Goal: Information Seeking & Learning: Learn about a topic

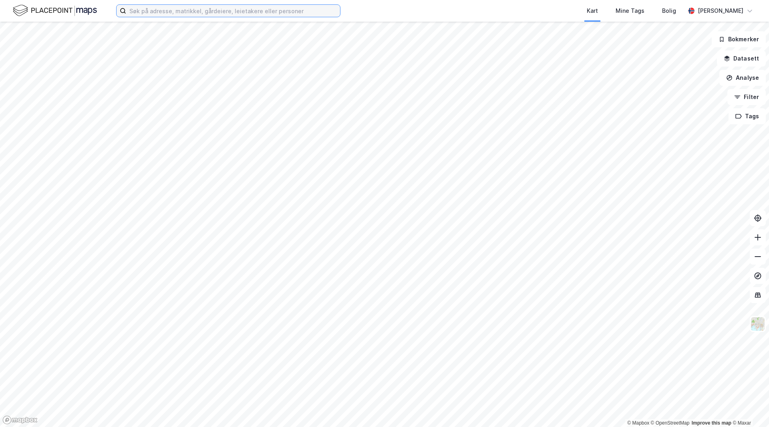
click at [183, 14] on input at bounding box center [233, 11] width 214 height 12
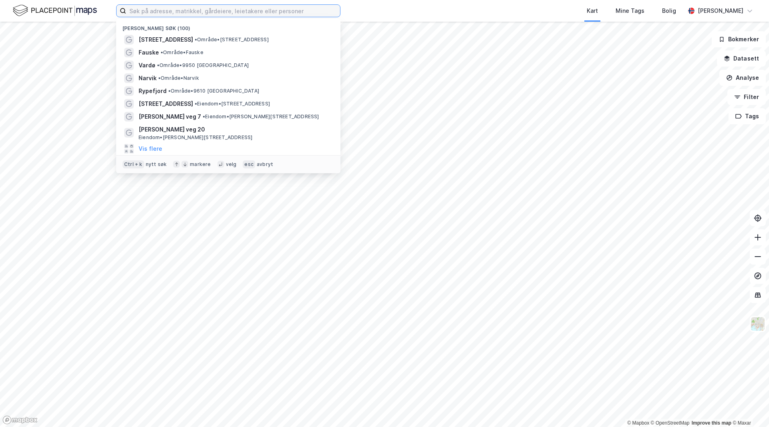
paste input "Kiwi Hesseng"
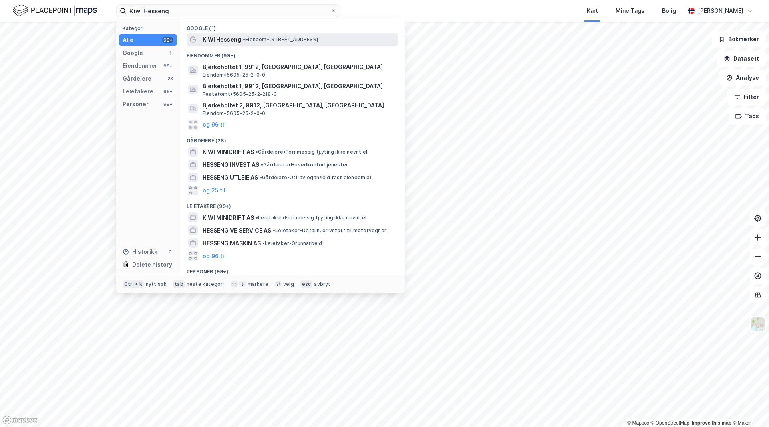
click at [254, 38] on span "• Eiendom • [STREET_ADDRESS]" at bounding box center [280, 39] width 75 height 6
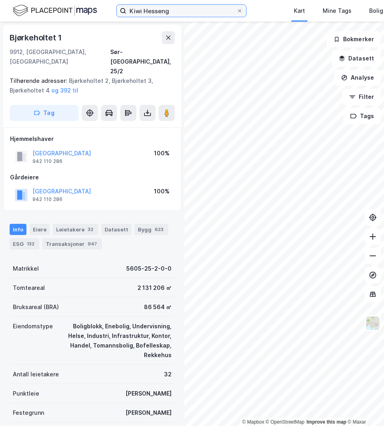
click at [178, 10] on input "Kiwi Hesseng" at bounding box center [181, 11] width 110 height 12
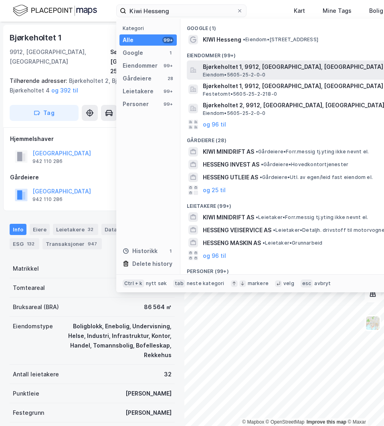
click at [297, 73] on div "Bjørkeholtet 1, 9912, [GEOGRAPHIC_DATA], [GEOGRAPHIC_DATA] • 5605-25-2-0-0" at bounding box center [300, 70] width 194 height 16
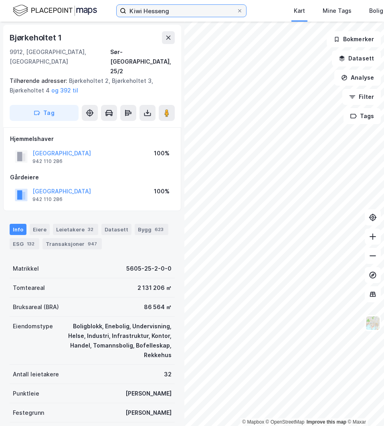
click at [185, 8] on input "Kiwi Hesseng" at bounding box center [181, 11] width 110 height 12
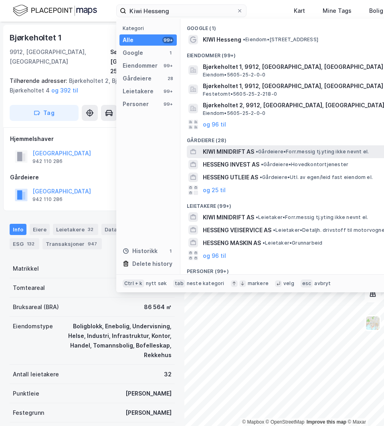
click at [266, 156] on div "KIWI MINIDRIFT AS • Gårdeiere • Forr.[PERSON_NAME].yting ikke nevnt el." at bounding box center [300, 152] width 194 height 10
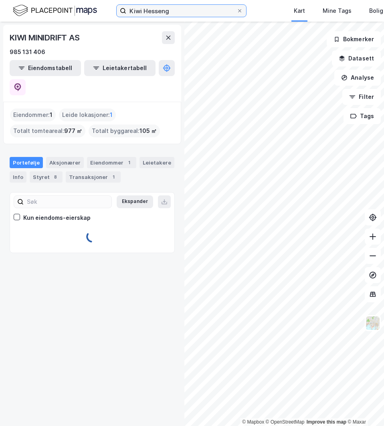
click at [180, 7] on input "Kiwi Hesseng" at bounding box center [181, 11] width 110 height 12
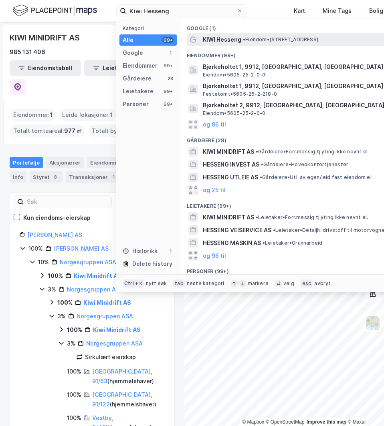
click at [245, 43] on div "KIWI Hesseng • Eiendom • [STREET_ADDRESS]" at bounding box center [300, 40] width 194 height 10
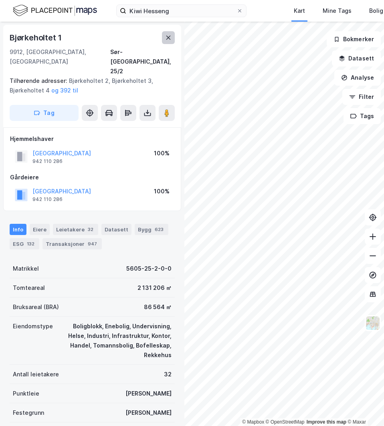
click at [174, 39] on button at bounding box center [168, 37] width 13 height 13
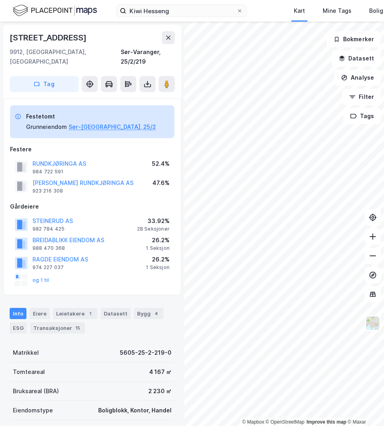
click at [98, 42] on div "[STREET_ADDRESS]" at bounding box center [92, 37] width 165 height 13
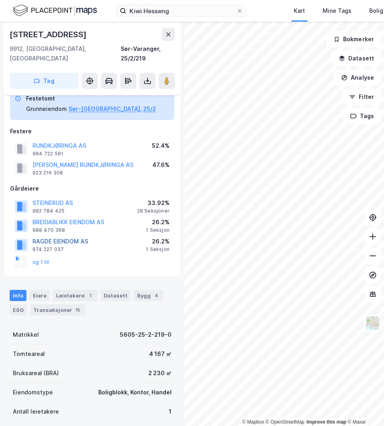
scroll to position [16, 0]
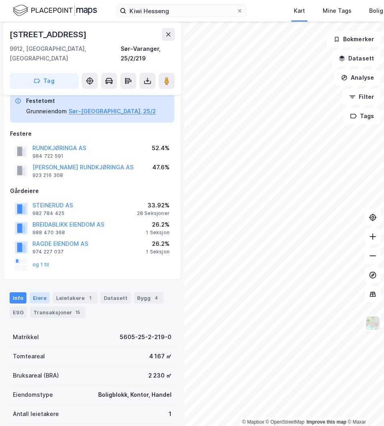
click at [41, 293] on div "Eiere" at bounding box center [40, 298] width 20 height 11
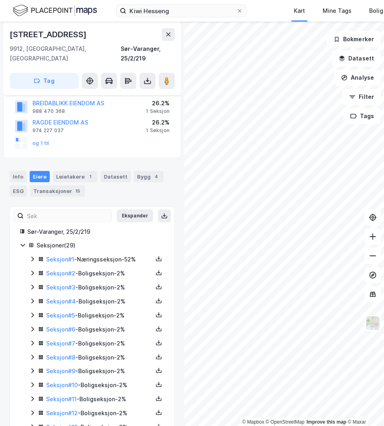
scroll to position [160, 0]
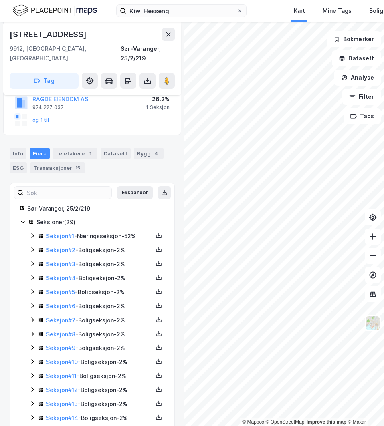
click at [33, 234] on icon at bounding box center [32, 236] width 2 height 5
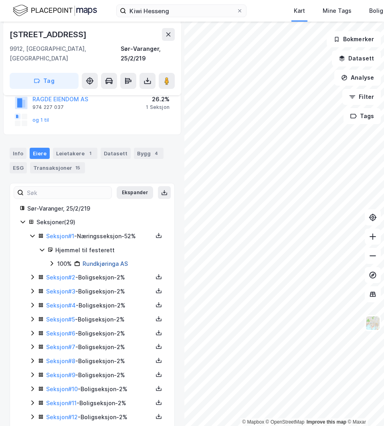
click at [107, 260] on link "Rundkjøringa AS" at bounding box center [105, 263] width 45 height 7
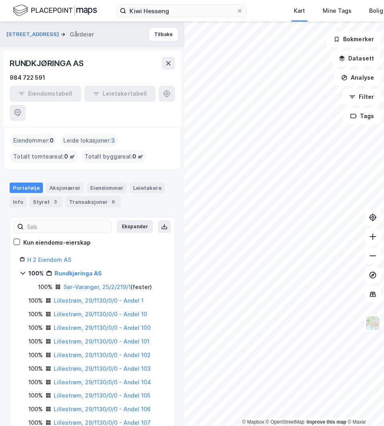
click at [151, 139] on div "Eiendommer : 0 Leide lokasjoner : 3 Totalt tomteareal : 0 ㎡ Totalt byggareal : …" at bounding box center [92, 148] width 164 height 29
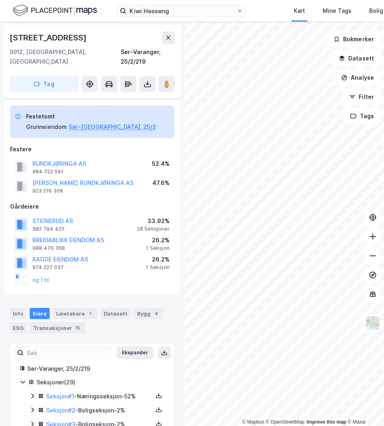
scroll to position [160, 0]
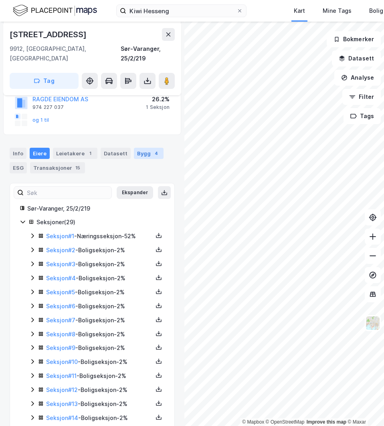
click at [135, 148] on div "Bygg 4" at bounding box center [149, 153] width 30 height 11
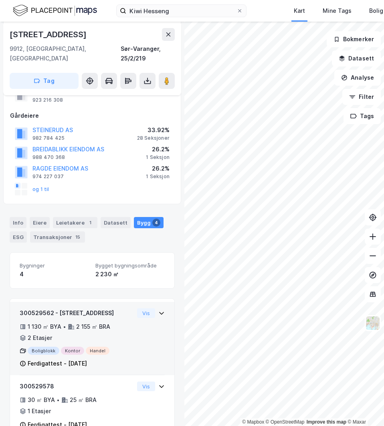
scroll to position [40, 0]
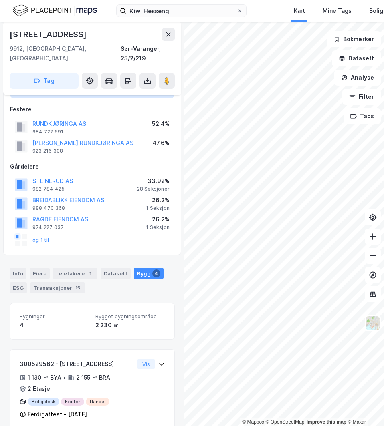
click at [114, 278] on div "Info [PERSON_NAME] 1 Datasett Bygg 4 ESG Transaksjoner 15" at bounding box center [92, 281] width 165 height 26
click at [22, 268] on div "Info" at bounding box center [18, 273] width 17 height 11
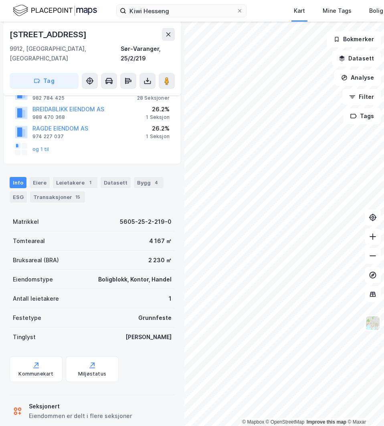
scroll to position [136, 0]
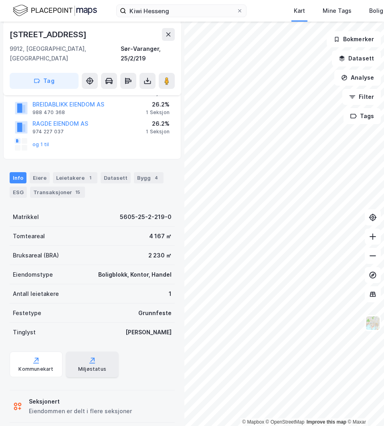
click at [100, 366] on div "Miljøstatus" at bounding box center [92, 369] width 28 height 6
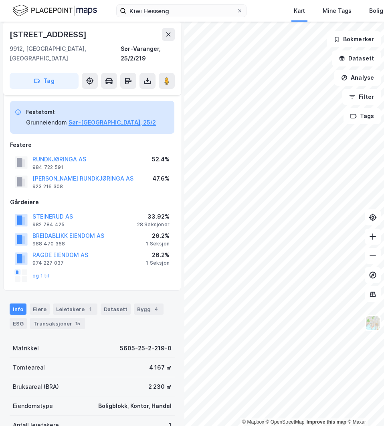
scroll to position [0, 0]
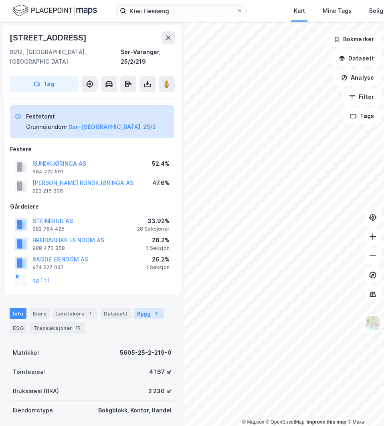
click at [143, 308] on div "Bygg 4" at bounding box center [149, 313] width 30 height 11
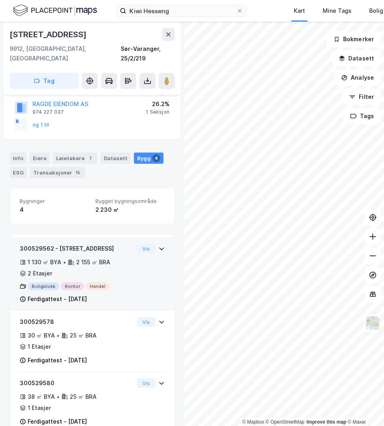
scroll to position [160, 0]
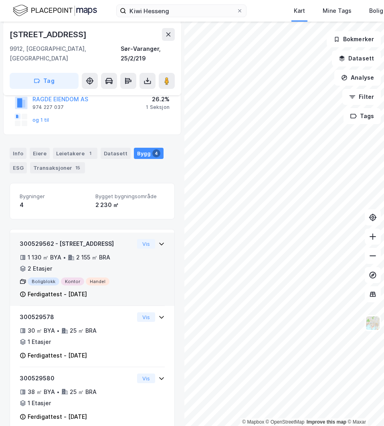
click at [154, 250] on div "300529562 - Hessengveien 2 1 130 ㎡ BYA • 2 155 ㎡ BRA • 2 Etasjer Boligblokk Kon…" at bounding box center [92, 272] width 145 height 67
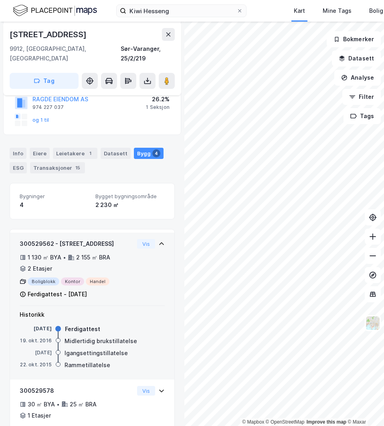
click at [144, 261] on div "300529562 - Hessengveien 2 1 130 ㎡ BYA • 2 155 ㎡ BRA • 2 Etasjer Boligblokk Kon…" at bounding box center [92, 272] width 145 height 67
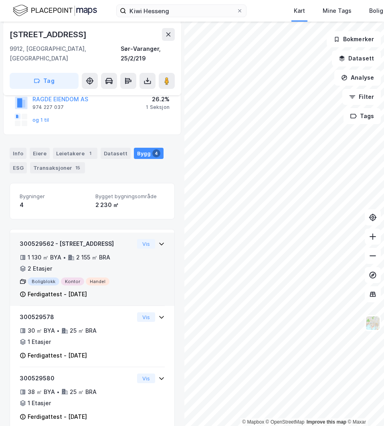
click at [144, 260] on div "300529562 - Hessengveien 2 1 130 ㎡ BYA • 2 155 ㎡ BRA • 2 Etasjer Boligblokk Kon…" at bounding box center [92, 272] width 145 height 67
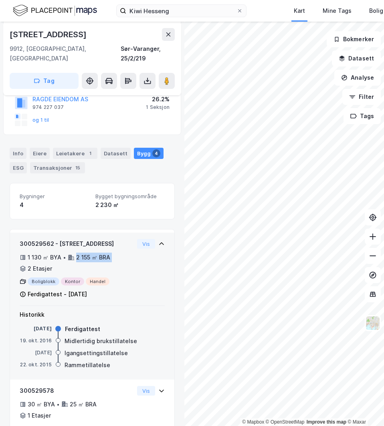
click at [144, 260] on div "300529562 - Hessengveien 2 1 130 ㎡ BYA • 2 155 ㎡ BRA • 2 Etasjer Boligblokk Kon…" at bounding box center [92, 272] width 145 height 67
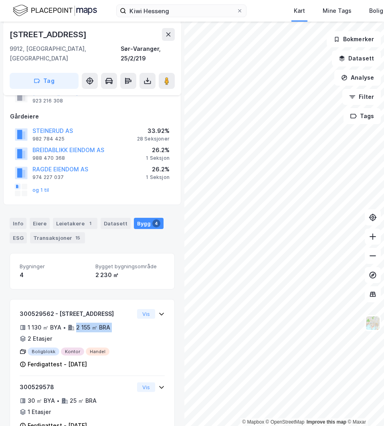
scroll to position [120, 0]
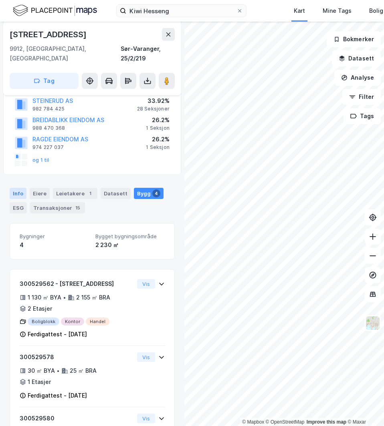
click at [12, 188] on div "Info" at bounding box center [18, 193] width 17 height 11
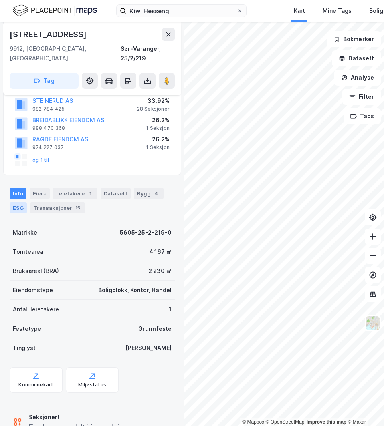
click at [23, 202] on div "ESG" at bounding box center [18, 207] width 17 height 11
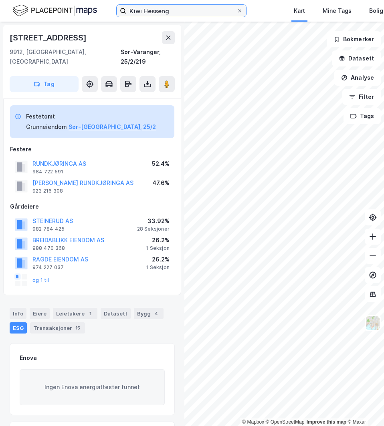
click at [170, 12] on input "Kiwi Hesseng" at bounding box center [181, 11] width 110 height 12
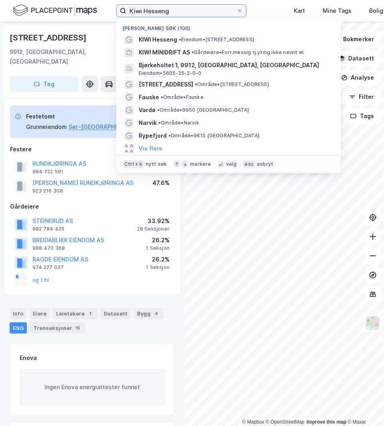
click at [170, 12] on input "Kiwi Hesseng" at bounding box center [181, 11] width 110 height 12
paste input "[PERSON_NAME] vei 1"
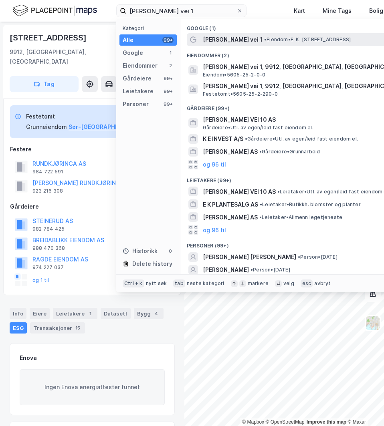
click at [230, 38] on span "[PERSON_NAME] vei 1" at bounding box center [233, 40] width 60 height 10
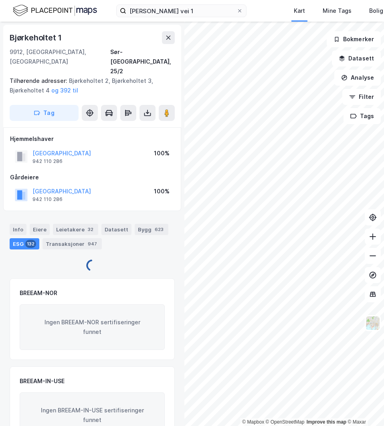
scroll to position [0, 0]
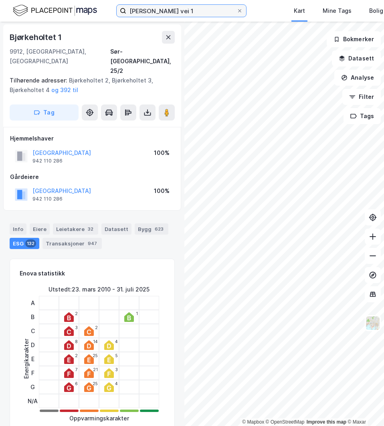
click at [200, 8] on input "[PERSON_NAME] vei 1" at bounding box center [181, 11] width 110 height 12
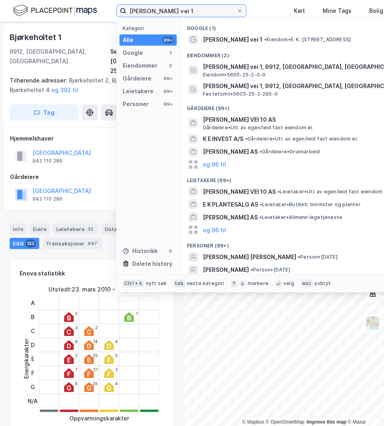
click at [200, 8] on input "[PERSON_NAME] vei 1" at bounding box center [181, 11] width 110 height 12
paste input "Kiwi Vadsø"
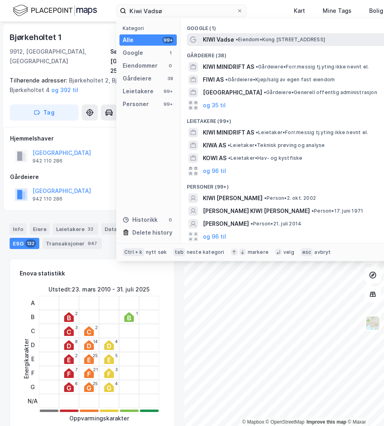
click at [244, 41] on span "• Eiendom • [STREET_ADDRESS][PERSON_NAME]" at bounding box center [280, 39] width 89 height 6
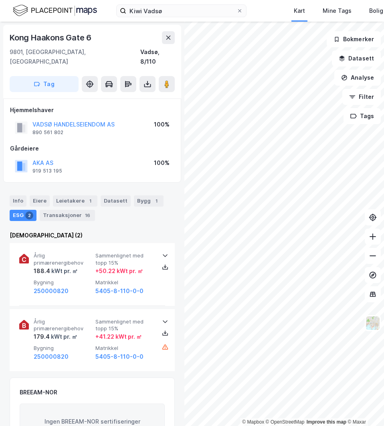
scroll to position [0, 0]
click at [0, 0] on button "VADSØ HANDELSEIENDOM AS" at bounding box center [0, 0] width 0 height 0
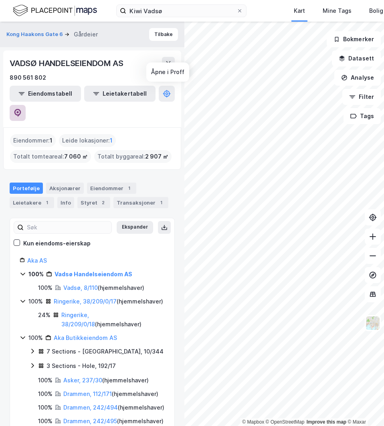
click at [22, 109] on icon at bounding box center [18, 113] width 8 height 8
click at [164, 35] on button "Tilbake" at bounding box center [163, 34] width 29 height 13
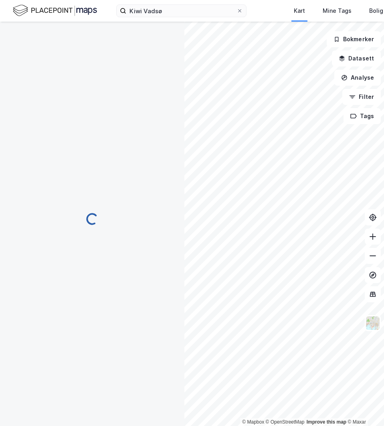
scroll to position [0, 0]
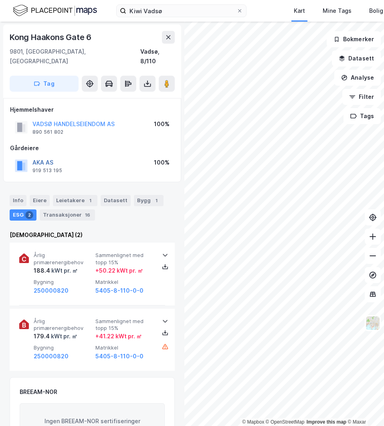
click at [0, 0] on button "AKA AS" at bounding box center [0, 0] width 0 height 0
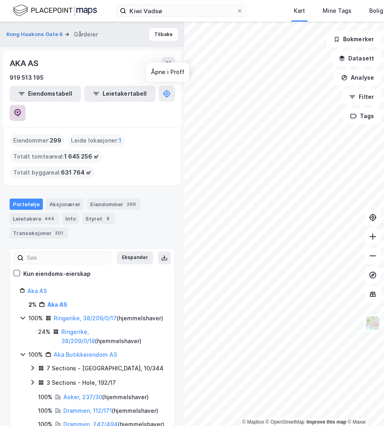
click at [22, 109] on icon at bounding box center [18, 113] width 8 height 8
click at [151, 36] on button "Tilbake" at bounding box center [163, 34] width 29 height 13
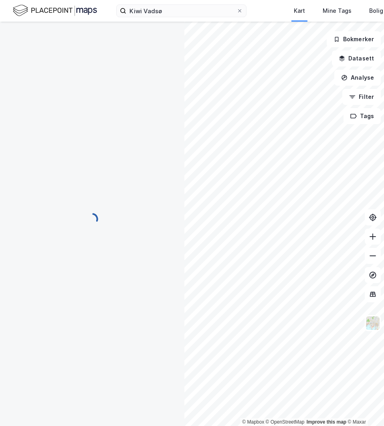
scroll to position [0, 0]
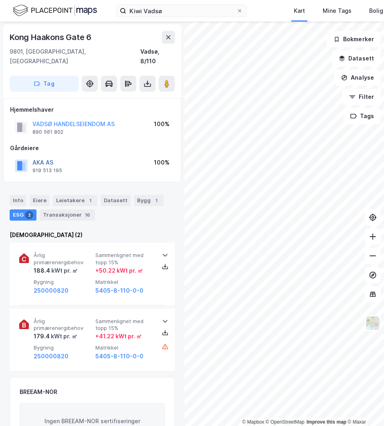
click at [0, 0] on button "AKA AS" at bounding box center [0, 0] width 0 height 0
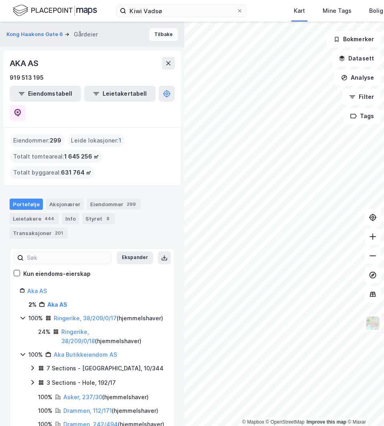
click at [160, 40] on button "Tilbake" at bounding box center [163, 34] width 29 height 13
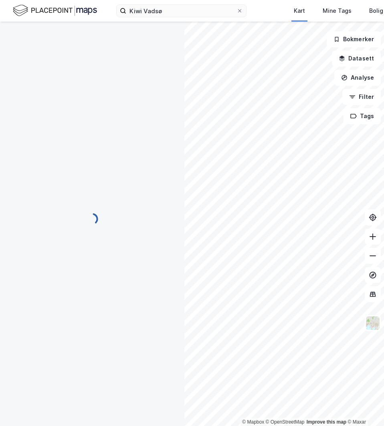
scroll to position [0, 0]
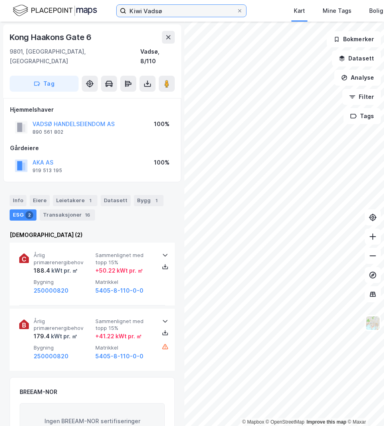
click at [172, 15] on input "Kiwi Vadsø" at bounding box center [181, 11] width 110 height 12
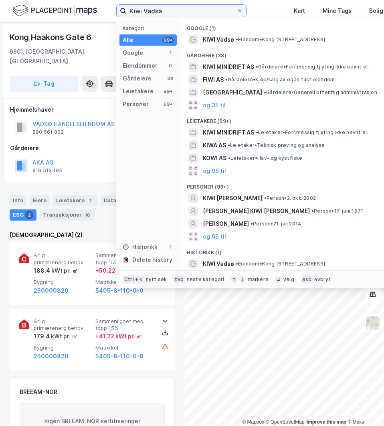
click at [172, 15] on input "Kiwi Vadsø" at bounding box center [181, 11] width 110 height 12
click at [142, 12] on input "Kiwi Vadsø" at bounding box center [181, 11] width 110 height 12
click at [146, 12] on input "Kiwi Vadsø" at bounding box center [181, 11] width 110 height 12
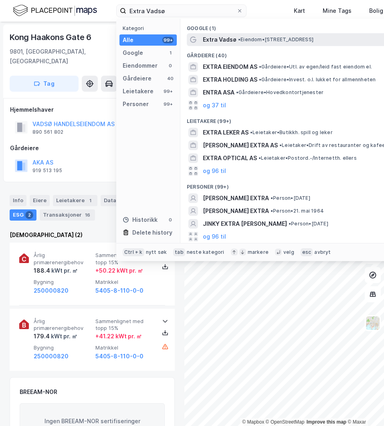
click at [233, 38] on span "Extra Vadsø" at bounding box center [220, 40] width 34 height 10
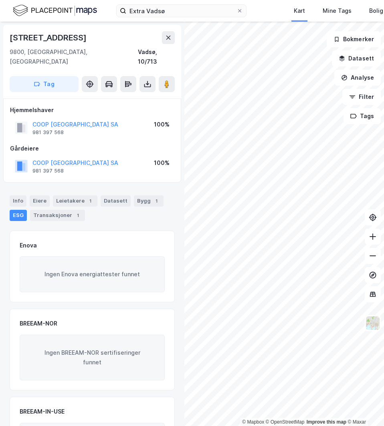
scroll to position [0, 0]
click at [145, 195] on div "Bygg 1" at bounding box center [149, 200] width 30 height 11
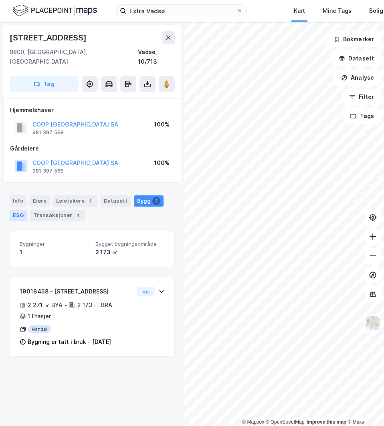
click at [24, 210] on div "ESG" at bounding box center [18, 215] width 17 height 11
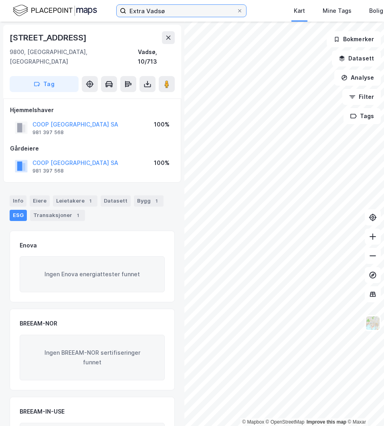
click at [139, 10] on input "Extra Vadsø" at bounding box center [181, 11] width 110 height 12
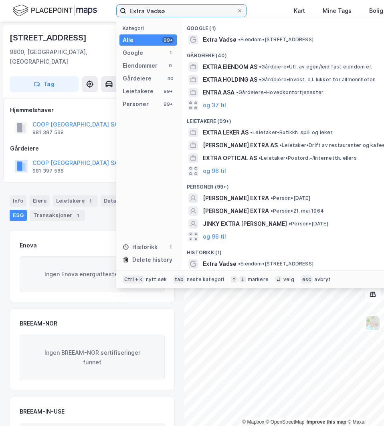
click at [139, 10] on input "Extra Vadsø" at bounding box center [181, 11] width 110 height 12
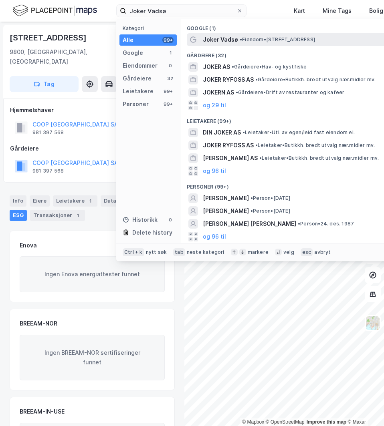
click at [315, 37] on span "• Eiendom • [STREET_ADDRESS]" at bounding box center [277, 39] width 75 height 6
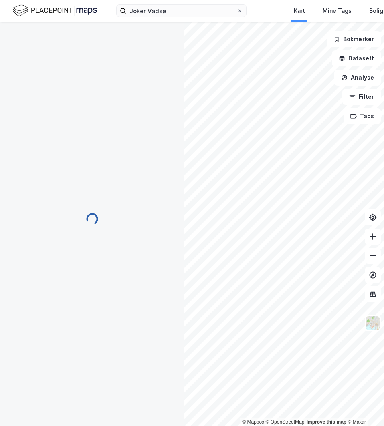
scroll to position [0, 0]
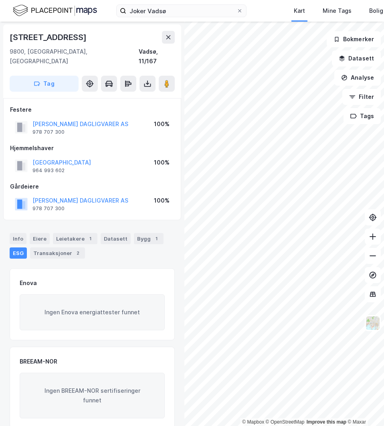
drag, startPoint x: 135, startPoint y: 226, endPoint x: 127, endPoint y: 230, distance: 8.6
click at [135, 233] on div "Bygg 1" at bounding box center [149, 238] width 30 height 11
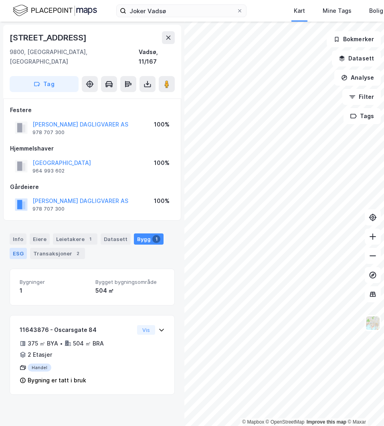
click at [18, 248] on div "ESG" at bounding box center [18, 253] width 17 height 11
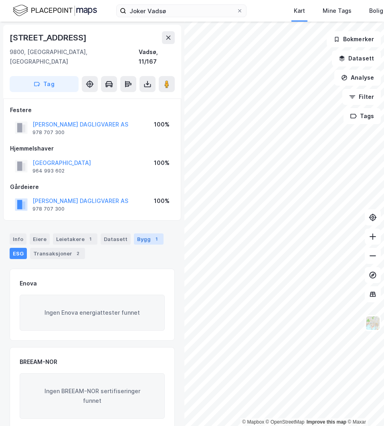
click at [134, 234] on div "Bygg 1" at bounding box center [149, 239] width 30 height 11
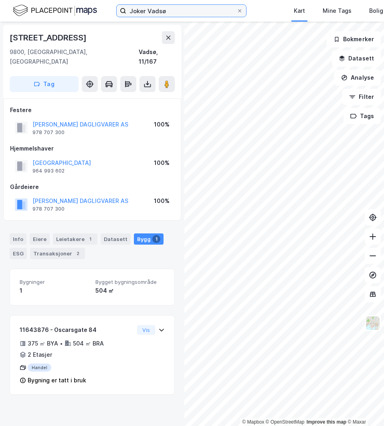
click at [188, 12] on input "Joker Vadsø" at bounding box center [181, 11] width 110 height 12
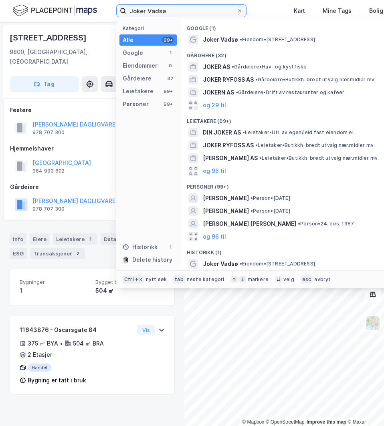
click at [187, 10] on input "Joker Vadsø" at bounding box center [181, 11] width 110 height 12
click at [185, 8] on input "Joker Vadsø" at bounding box center [181, 11] width 110 height 12
click at [184, 8] on input "Joker Vadsø" at bounding box center [181, 11] width 110 height 12
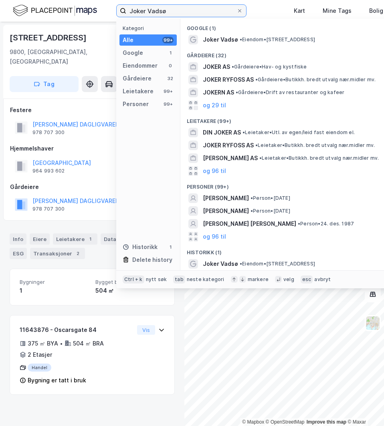
paste input "Spar Vard"
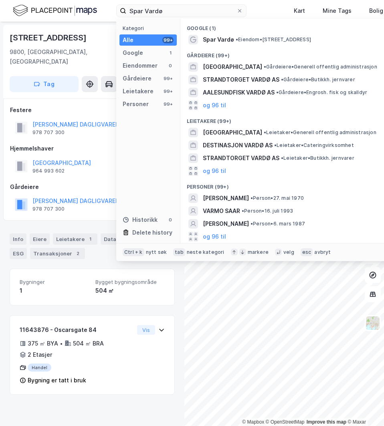
click at [272, 47] on div "Gårdeiere (99+)" at bounding box center [292, 53] width 224 height 14
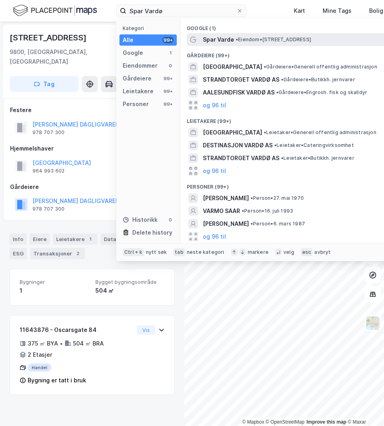
click at [280, 42] on div "Spar Vardø • Eiendom • [STREET_ADDRESS]" at bounding box center [300, 40] width 194 height 10
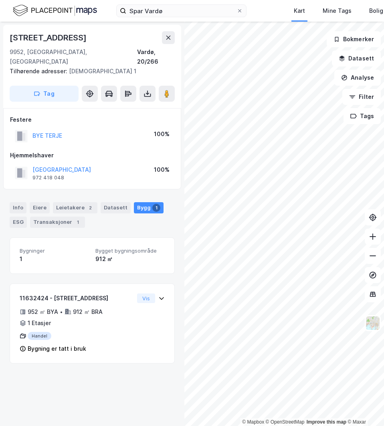
drag, startPoint x: 15, startPoint y: 215, endPoint x: 6, endPoint y: 213, distance: 9.7
click at [15, 217] on div "ESG" at bounding box center [18, 222] width 17 height 11
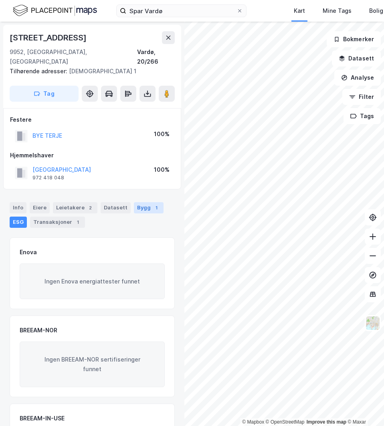
click at [137, 202] on div "Bygg 1" at bounding box center [149, 207] width 30 height 11
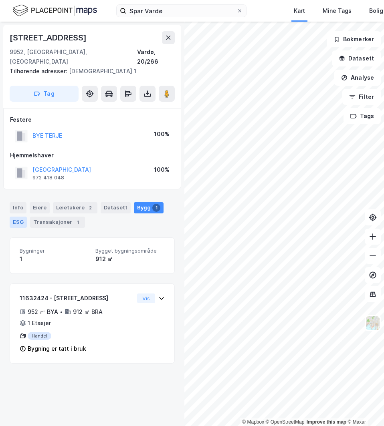
click at [16, 217] on div "ESG" at bounding box center [18, 222] width 17 height 11
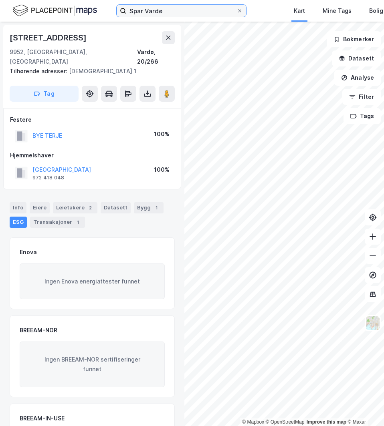
click at [170, 8] on input "Spar Vardø" at bounding box center [181, 11] width 110 height 12
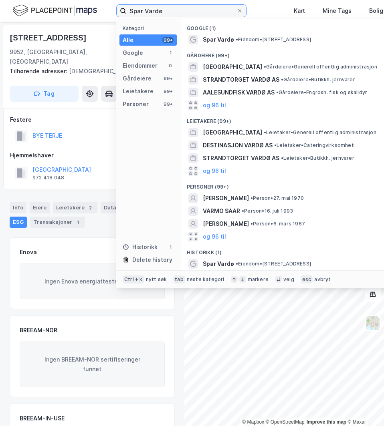
click at [170, 8] on input "Spar Vardø" at bounding box center [181, 11] width 110 height 12
paste input "Extra Honningsvåg"
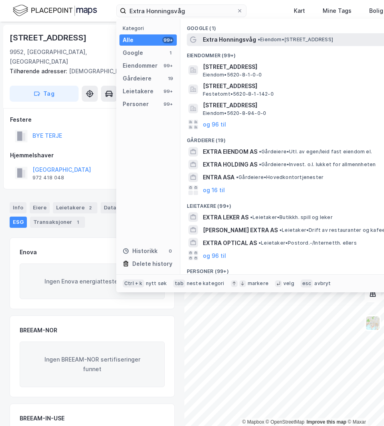
click at [258, 44] on div "Extra Honningsvåg • Eiendom • [STREET_ADDRESS]" at bounding box center [300, 40] width 194 height 10
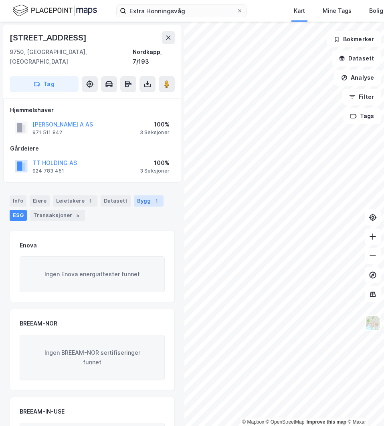
click at [135, 196] on div "Bygg 1" at bounding box center [149, 201] width 30 height 11
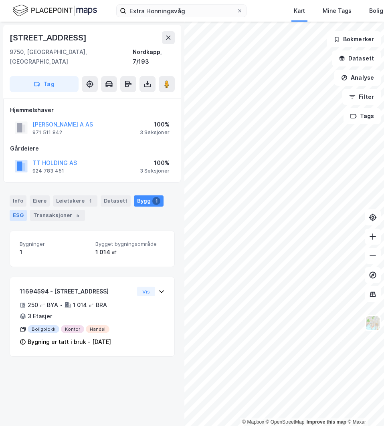
click at [17, 210] on div "ESG" at bounding box center [18, 215] width 17 height 11
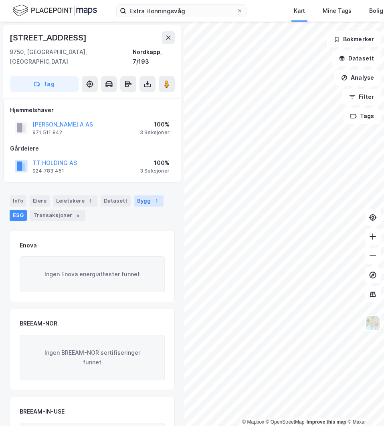
click at [144, 196] on div "Bygg 1" at bounding box center [149, 201] width 30 height 11
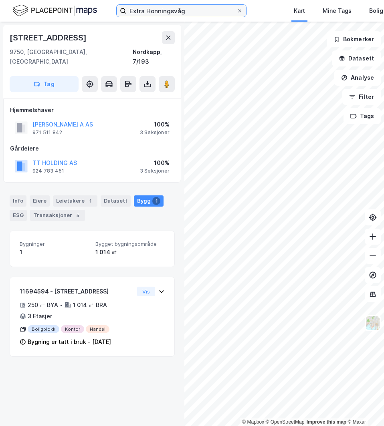
click at [195, 10] on input "Extra Honningsvåg" at bounding box center [181, 11] width 110 height 12
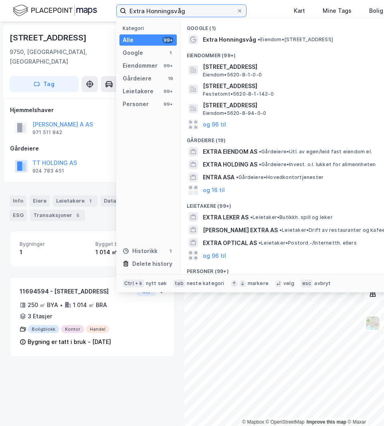
click at [195, 10] on input "Extra Honningsvåg" at bounding box center [181, 11] width 110 height 12
paste input "Kiwi Vadsø"
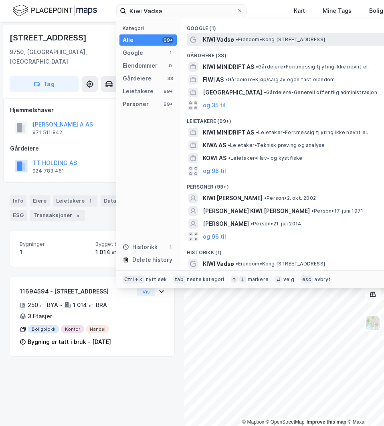
click at [245, 39] on span "• Eiendom • [STREET_ADDRESS][PERSON_NAME]" at bounding box center [280, 39] width 89 height 6
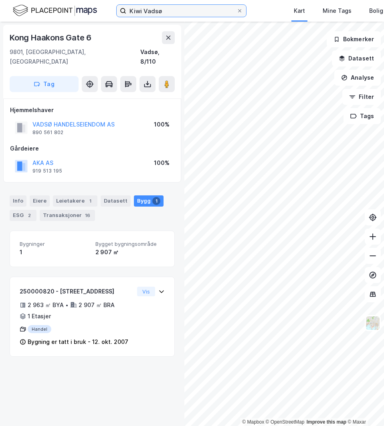
click at [131, 10] on input "Kiwi Vadsø" at bounding box center [181, 11] width 110 height 12
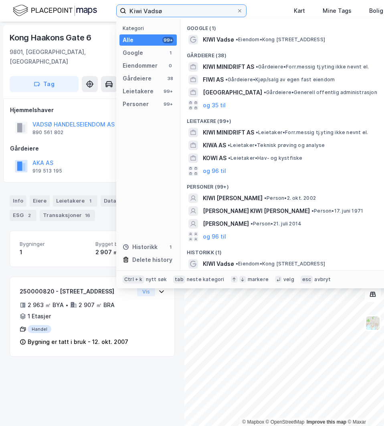
click at [131, 10] on input "Kiwi Vadsø" at bounding box center [181, 11] width 110 height 12
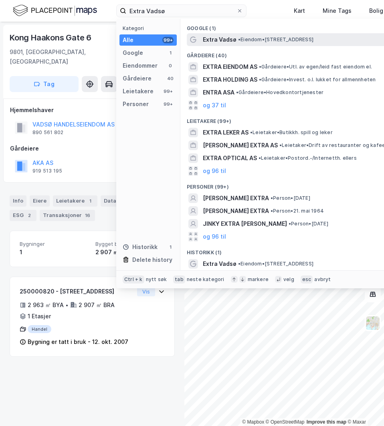
click at [224, 35] on span "Extra Vadsø" at bounding box center [220, 40] width 34 height 10
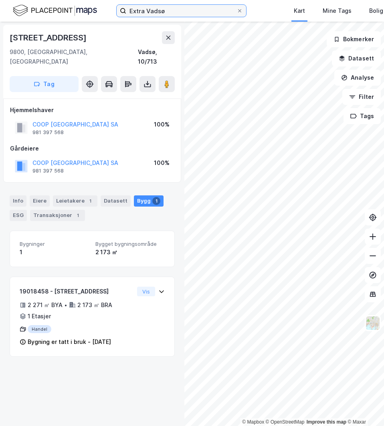
click at [133, 8] on input "Extra Vadsø" at bounding box center [181, 11] width 110 height 12
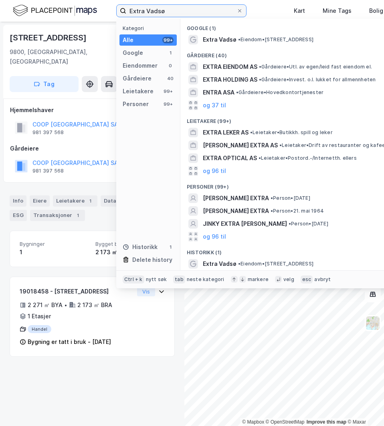
click at [133, 8] on input "Extra Vadsø" at bounding box center [181, 11] width 110 height 12
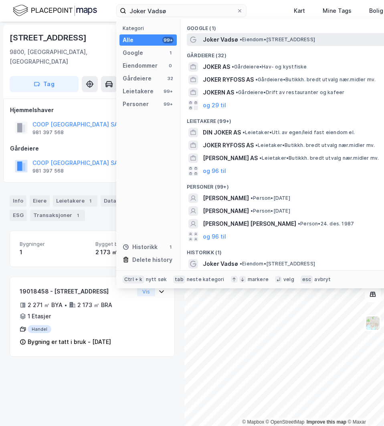
click at [340, 41] on div "Joker Vadsø • Eiendom • [STREET_ADDRESS]" at bounding box center [300, 40] width 194 height 10
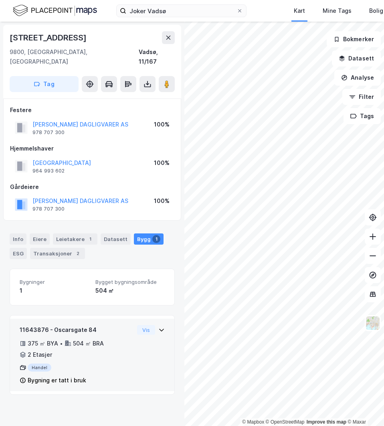
click at [162, 327] on div "11643876 - Oscarsgate 84 375 ㎡ BYA • 504 ㎡ BRA • 2 Etasjer Handel Bygning er ta…" at bounding box center [92, 355] width 164 height 73
click at [161, 327] on div "11643876 - Oscarsgate 84 375 ㎡ BYA • 504 ㎡ BRA • 2 Etasjer Handel Bygning er ta…" at bounding box center [92, 355] width 164 height 73
click at [160, 328] on div "11643876 - Oscarsgate 84 375 ㎡ BYA • 504 ㎡ BRA • 2 Etasjer Handel Bygning er ta…" at bounding box center [92, 355] width 164 height 73
click at [158, 329] on div "11643876 - Oscarsgate 84 375 ㎡ BYA • 504 ㎡ BRA • 2 Etasjer Handel Bygning er ta…" at bounding box center [92, 358] width 145 height 67
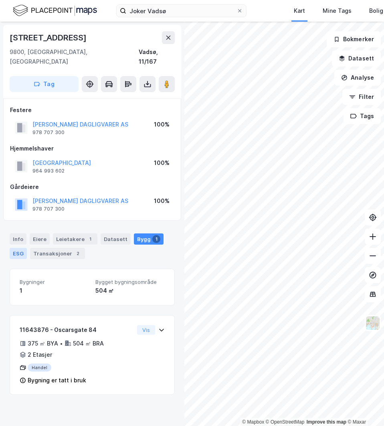
click at [13, 248] on div "ESG" at bounding box center [18, 253] width 17 height 11
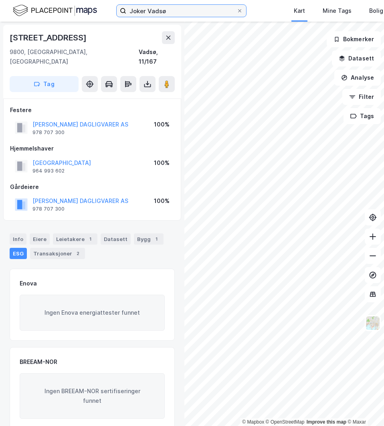
click at [137, 13] on input "Joker Vadsø" at bounding box center [181, 11] width 110 height 12
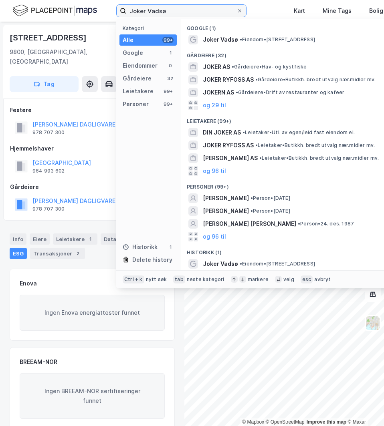
click at [137, 13] on input "Joker Vadsø" at bounding box center [181, 11] width 110 height 12
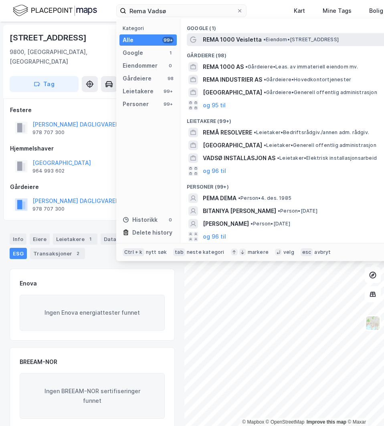
click at [253, 42] on span "REMA 1000 Veisletta" at bounding box center [232, 40] width 59 height 10
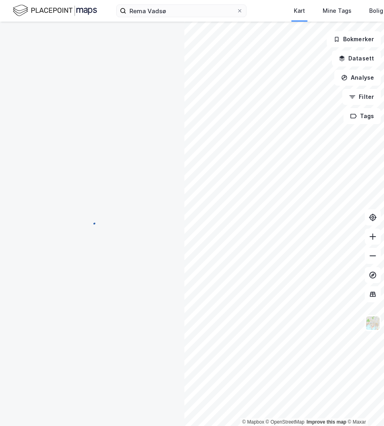
scroll to position [0, 0]
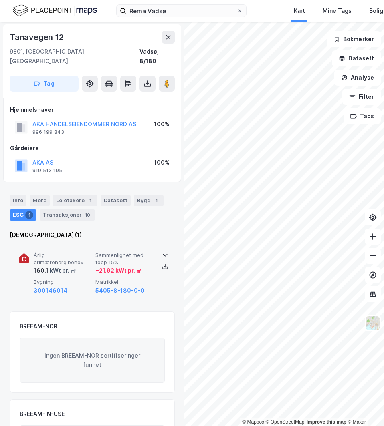
click at [162, 252] on icon at bounding box center [165, 255] width 6 height 6
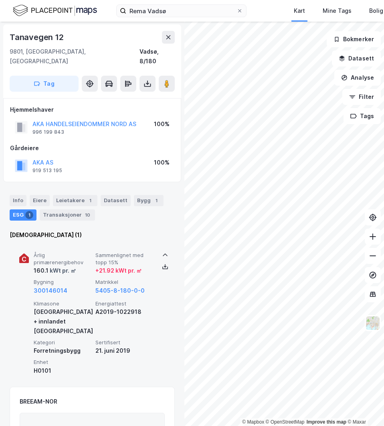
click at [162, 252] on icon at bounding box center [165, 255] width 6 height 6
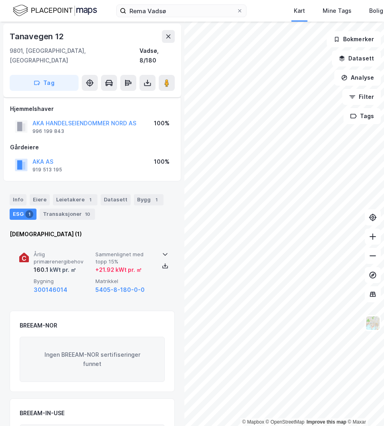
scroll to position [0, 0]
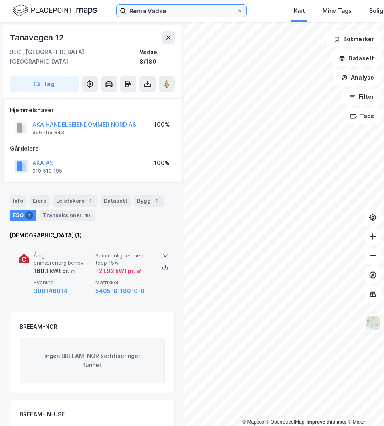
click at [175, 10] on input "Rema Vadsø" at bounding box center [181, 11] width 110 height 12
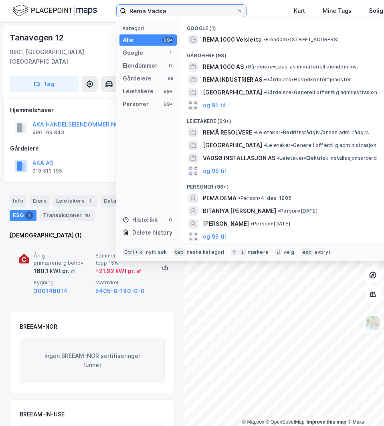
click at [175, 10] on input "Rema Vadsø" at bounding box center [181, 11] width 110 height 12
paste input "Extra Honningsvåg"
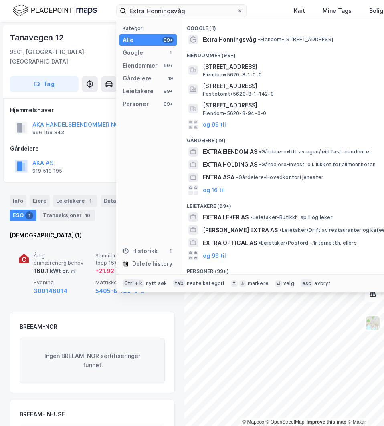
click at [244, 39] on span "Extra Honningsvåg" at bounding box center [229, 40] width 53 height 10
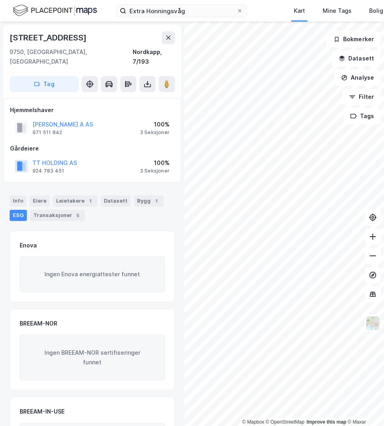
scroll to position [0, 0]
click at [192, 9] on input "Extra Honningsvåg" at bounding box center [181, 11] width 110 height 12
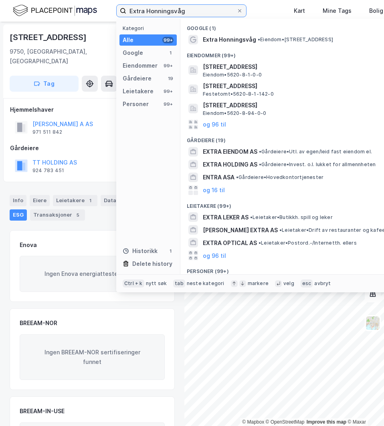
click at [192, 9] on input "Extra Honningsvåg" at bounding box center [181, 11] width 110 height 12
paste input "Spar Vardø"
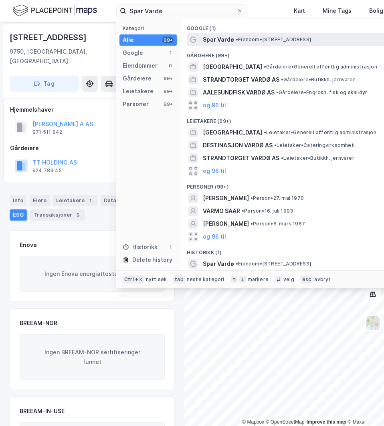
click at [258, 42] on span "• Eiendom • [STREET_ADDRESS]" at bounding box center [273, 39] width 75 height 6
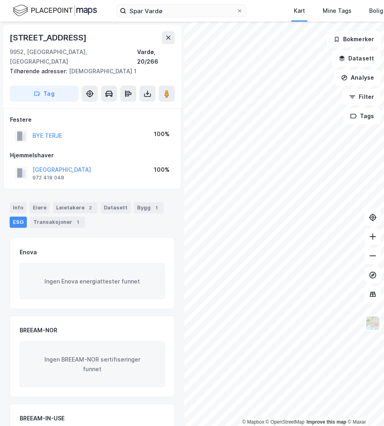
scroll to position [0, 0]
click at [145, 192] on div "Info Eiere Leietakere 2 Datasett Bygg 1 ESG Transaksjoner 1" at bounding box center [92, 211] width 184 height 38
click at [144, 192] on div "Info Eiere Leietakere 2 Datasett Bygg 1 ESG Transaksjoner 1" at bounding box center [92, 211] width 184 height 38
click at [143, 202] on div "Bygg 1" at bounding box center [149, 207] width 30 height 11
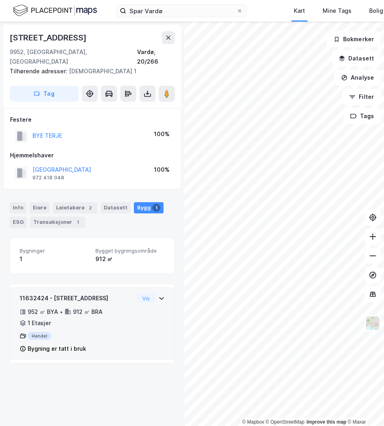
click at [154, 301] on div "11632424 - [GEOGRAPHIC_DATA] 27 952 ㎡ BYA • 912 ㎡ BRA • 1 Etasjer Handel Bygnin…" at bounding box center [92, 327] width 145 height 67
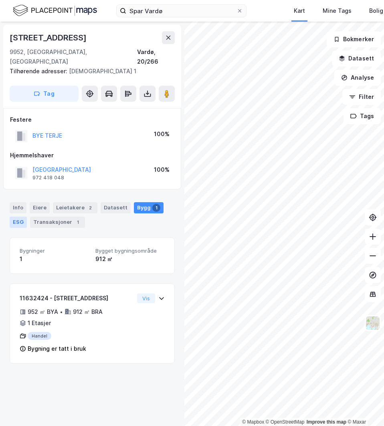
click at [16, 217] on div "ESG" at bounding box center [18, 222] width 17 height 11
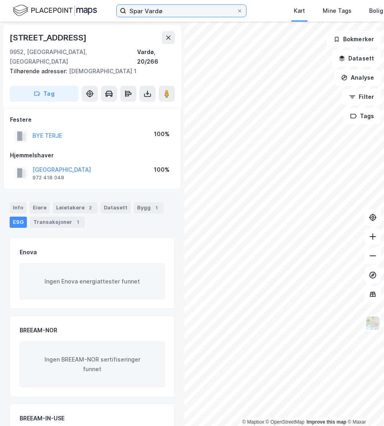
click at [166, 14] on input "Spar Vardø" at bounding box center [181, 11] width 110 height 12
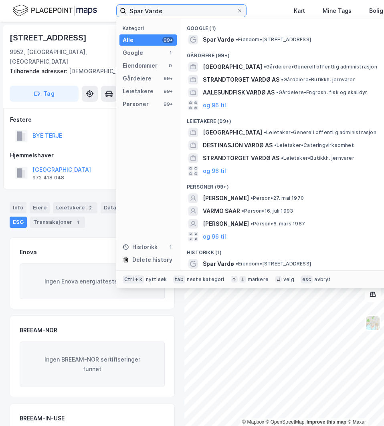
click at [166, 14] on input "Spar Vardø" at bounding box center [181, 11] width 110 height 12
paste input "Extra Honningsvåg"
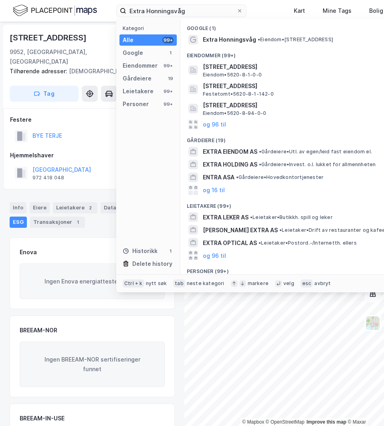
click at [236, 47] on div "Eiendommer (99+)" at bounding box center [292, 53] width 224 height 14
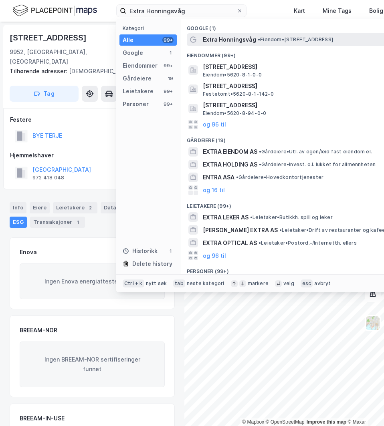
click at [241, 43] on span "Extra Honningsvåg" at bounding box center [229, 40] width 53 height 10
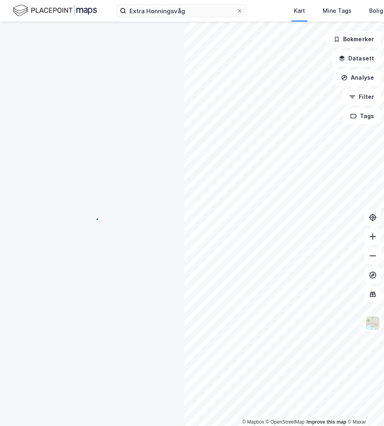
scroll to position [0, 0]
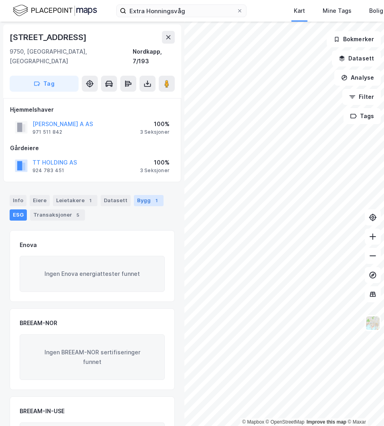
click at [134, 195] on div "Bygg 1" at bounding box center [149, 200] width 30 height 11
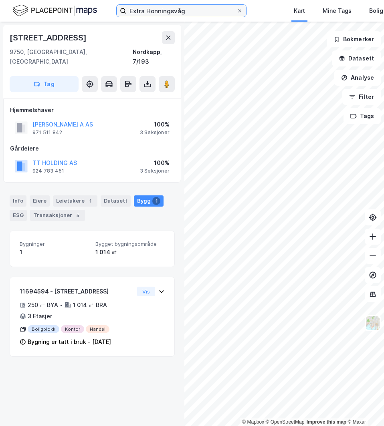
click at [133, 8] on input "Extra Honningsvåg" at bounding box center [181, 11] width 110 height 12
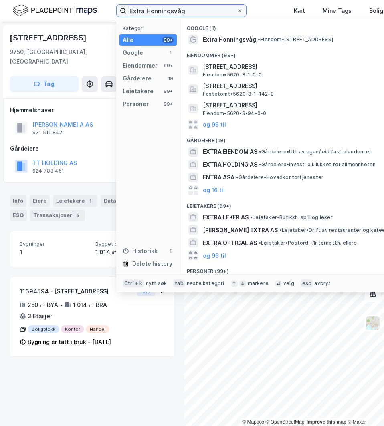
click at [133, 8] on input "Extra Honningsvåg" at bounding box center [181, 11] width 110 height 12
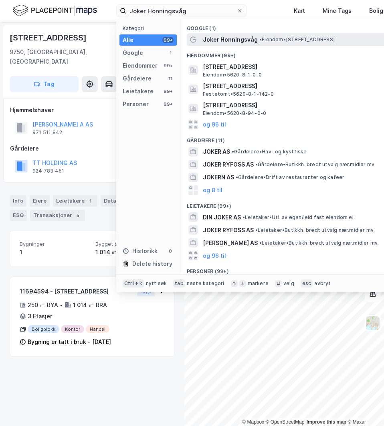
click at [291, 39] on span "• Eiendom • [STREET_ADDRESS]" at bounding box center [296, 39] width 75 height 6
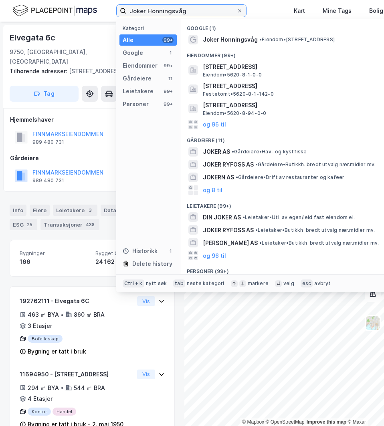
click at [191, 13] on input "Joker Honningsvåg" at bounding box center [181, 11] width 110 height 12
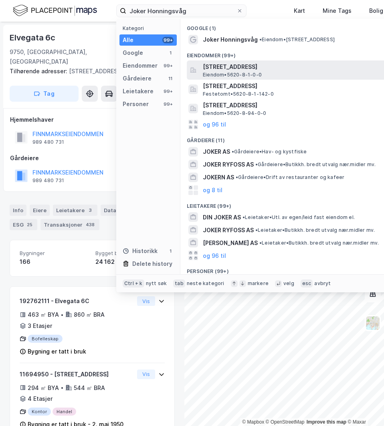
click at [268, 70] on span "[STREET_ADDRESS]" at bounding box center [299, 67] width 192 height 10
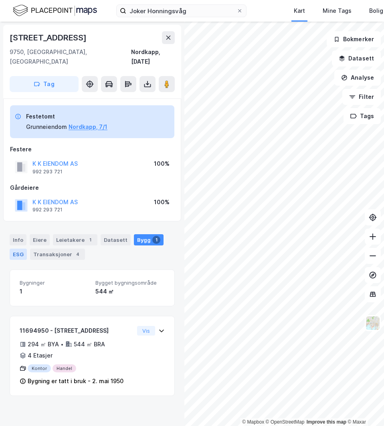
click at [18, 249] on div "ESG" at bounding box center [18, 254] width 17 height 11
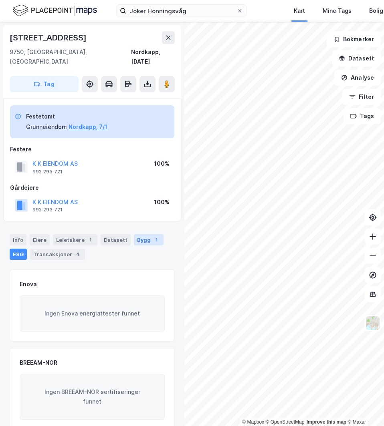
click at [141, 234] on div "Bygg 1" at bounding box center [149, 239] width 30 height 11
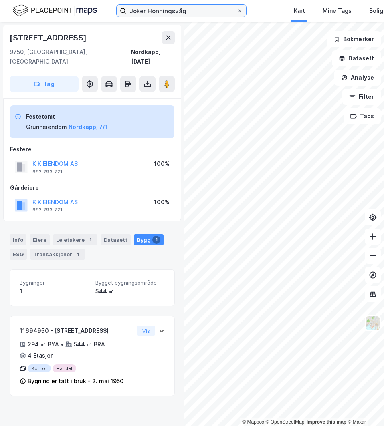
click at [188, 8] on input "Joker Honningsvåg" at bounding box center [181, 11] width 110 height 12
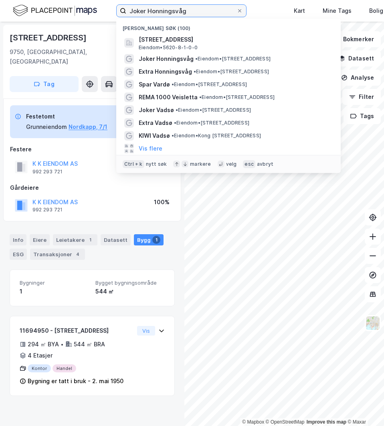
click at [188, 8] on input "Joker Honningsvåg" at bounding box center [181, 11] width 110 height 12
paste input "Kiwi Hammerfest"
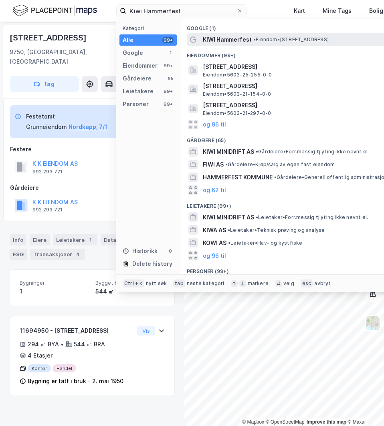
click at [226, 42] on span "KIWI Hammerfest" at bounding box center [227, 40] width 49 height 10
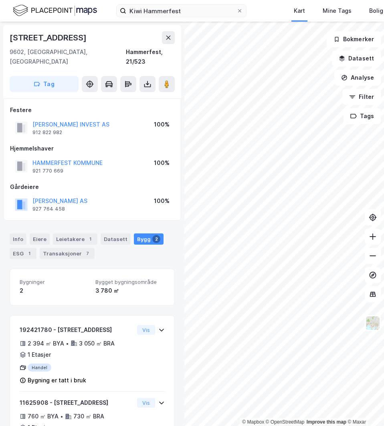
scroll to position [0, 0]
click at [13, 248] on div "ESG 1" at bounding box center [23, 253] width 27 height 11
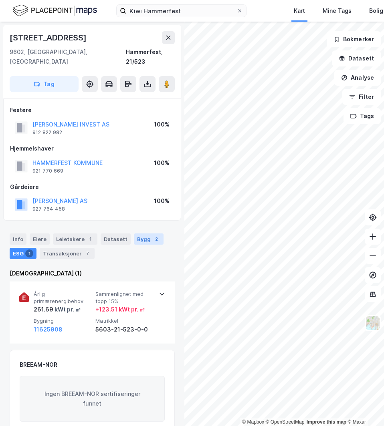
click at [140, 234] on div "Bygg 2" at bounding box center [149, 239] width 30 height 11
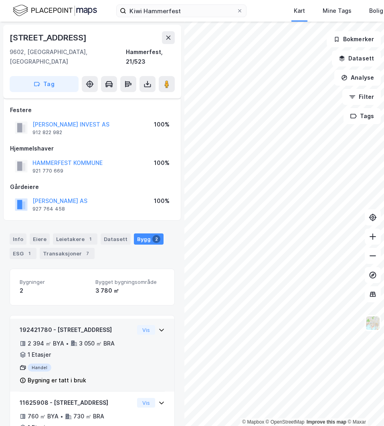
scroll to position [42, 0]
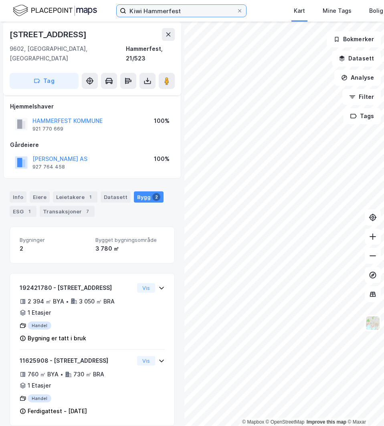
click at [190, 12] on input "Kiwi Hammerfest" at bounding box center [181, 11] width 110 height 12
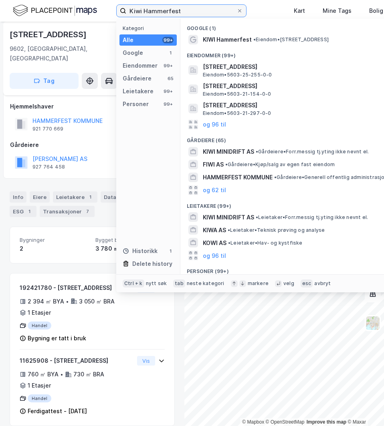
click at [190, 12] on input "Kiwi Hammerfest" at bounding box center [181, 11] width 110 height 12
paste input "Coop Prix Fuglenes"
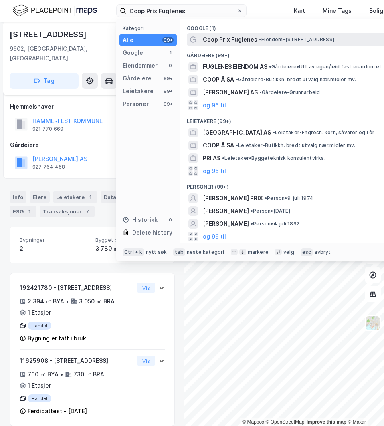
click at [242, 34] on div "Coop Prix Fuglenes • Eiendom • [STREET_ADDRESS]" at bounding box center [293, 39] width 212 height 13
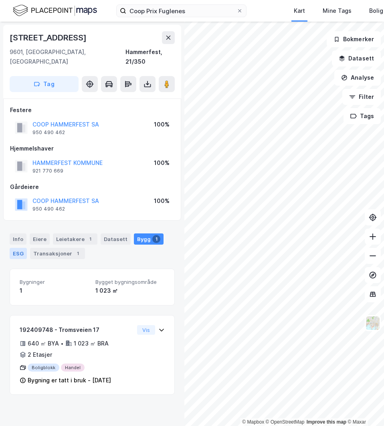
click at [16, 248] on div "ESG" at bounding box center [18, 253] width 17 height 11
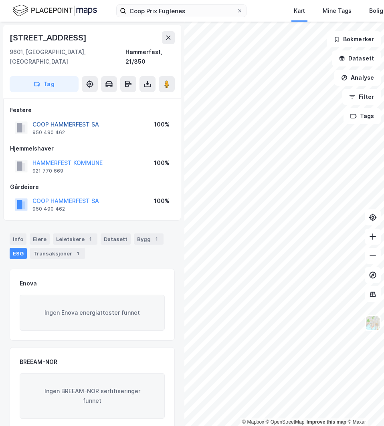
click at [0, 0] on button "COOP HAMMERFEST SA" at bounding box center [0, 0] width 0 height 0
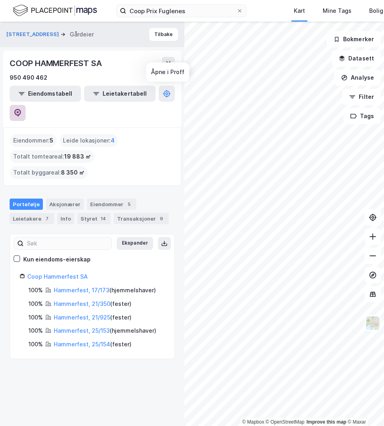
click at [22, 109] on icon at bounding box center [18, 113] width 8 height 8
click at [156, 34] on button "Tilbake" at bounding box center [163, 34] width 29 height 13
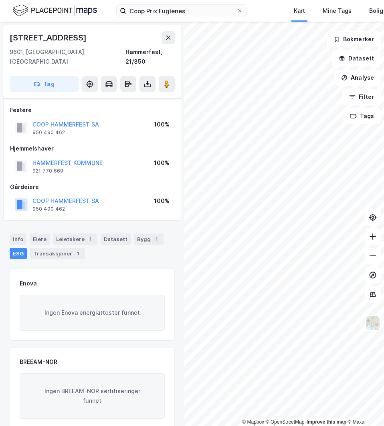
scroll to position [22, 0]
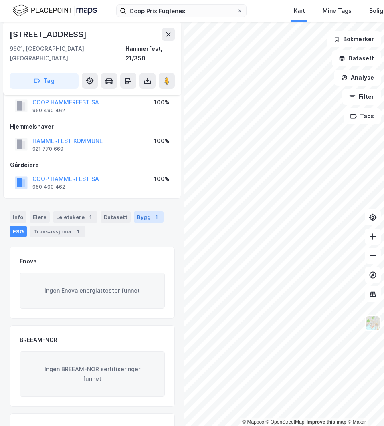
click at [139, 212] on div "Bygg 1" at bounding box center [149, 217] width 30 height 11
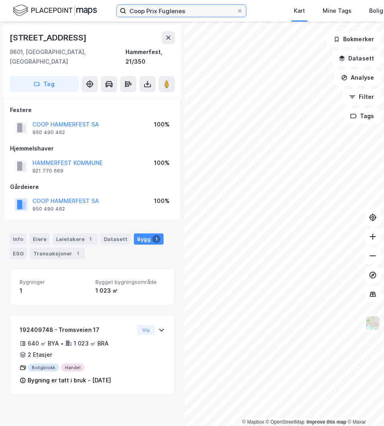
click at [193, 15] on input "Coop Prix Fuglenes" at bounding box center [181, 11] width 110 height 12
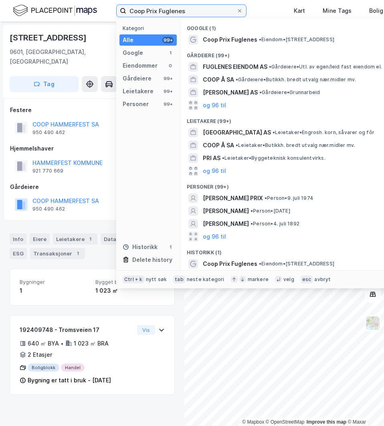
click at [193, 15] on input "Coop Prix Fuglenes" at bounding box center [181, 11] width 110 height 12
click at [192, 14] on input "Coop Prix Fuglenes" at bounding box center [181, 11] width 110 height 12
paste input "Extra Skjervøy"
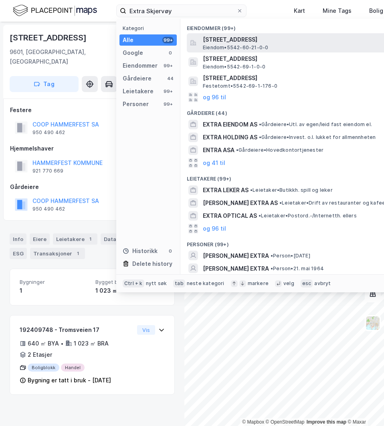
click at [270, 42] on span "[STREET_ADDRESS]" at bounding box center [299, 40] width 192 height 10
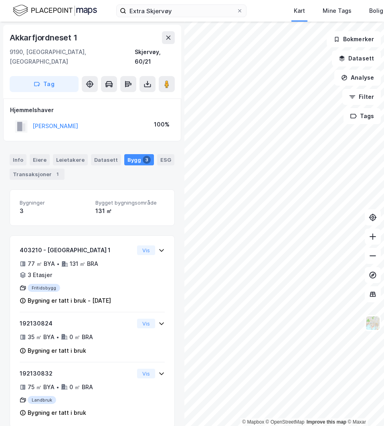
scroll to position [2, 0]
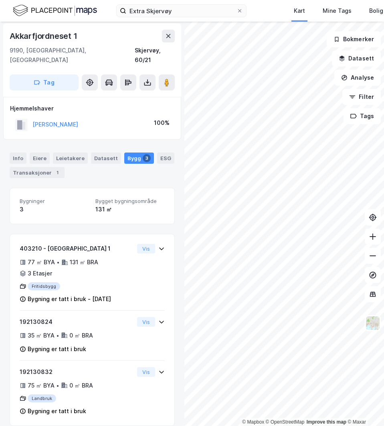
click at [190, 18] on div "Extra Skjervøy Kart Mine Tags [PERSON_NAME] [PERSON_NAME]" at bounding box center [192, 11] width 384 height 22
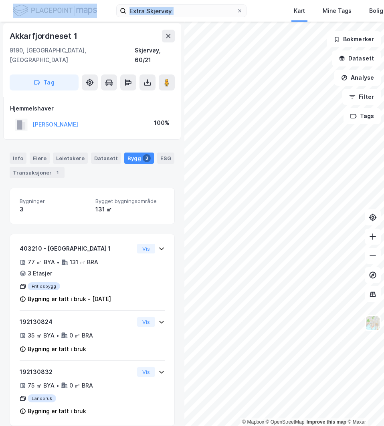
click at [190, 18] on div "Extra Skjervøy Kart Mine Tags [PERSON_NAME] [PERSON_NAME]" at bounding box center [192, 11] width 384 height 22
click at [191, 14] on input "Extra Skjervøy" at bounding box center [181, 11] width 110 height 12
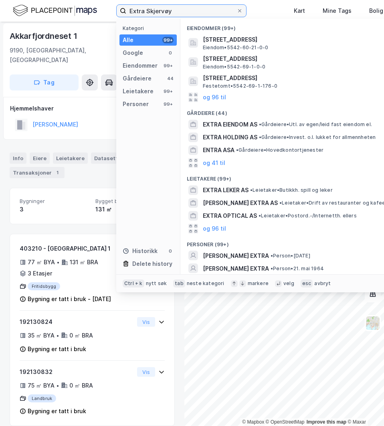
click at [191, 13] on input "Extra Skjervøy" at bounding box center [181, 11] width 110 height 12
paste input "[STREET_ADDRESS]"
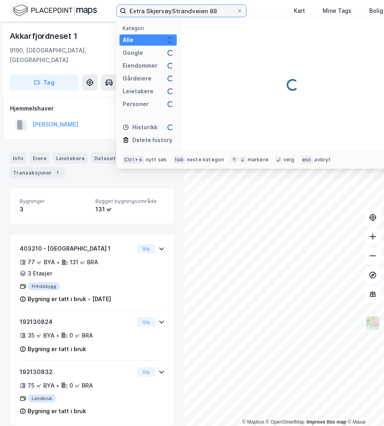
click at [214, 9] on input "Extra SkjervøyStrandveien 88" at bounding box center [181, 11] width 110 height 12
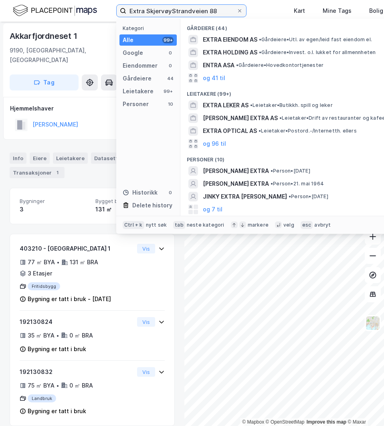
paste input
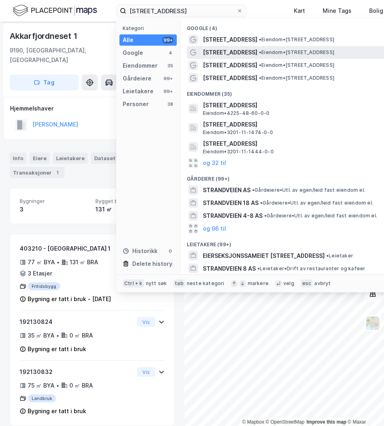
click at [249, 48] on div "[STREET_ADDRESS] • Eiendom • [STREET_ADDRESS]" at bounding box center [300, 53] width 194 height 10
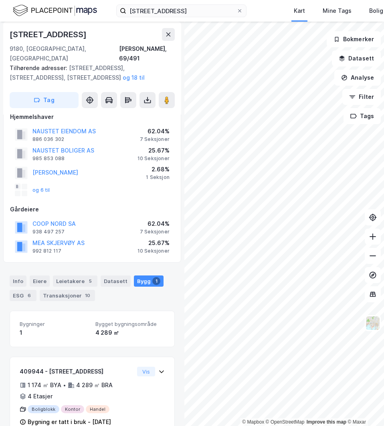
scroll to position [23, 0]
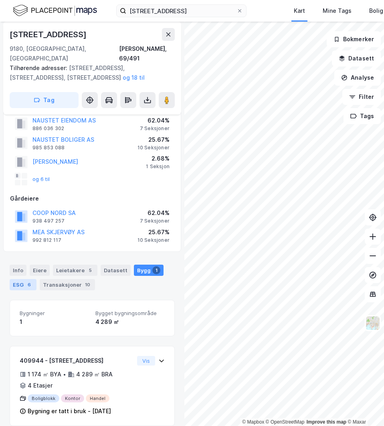
click at [20, 279] on div "ESG 6" at bounding box center [23, 284] width 27 height 11
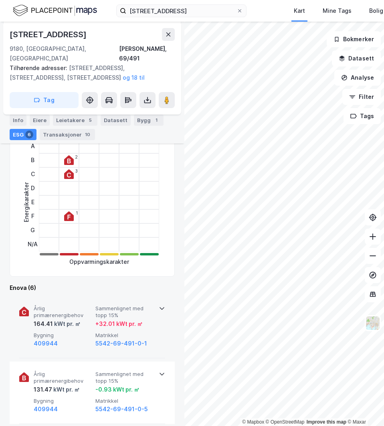
scroll to position [240, 0]
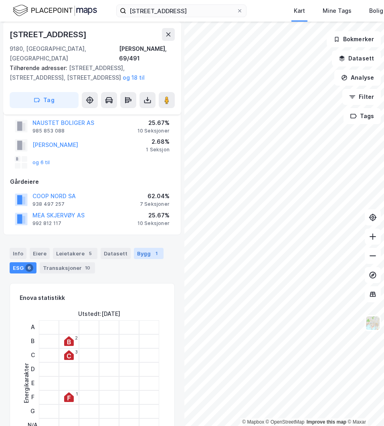
click at [143, 248] on div "Bygg 1" at bounding box center [149, 253] width 30 height 11
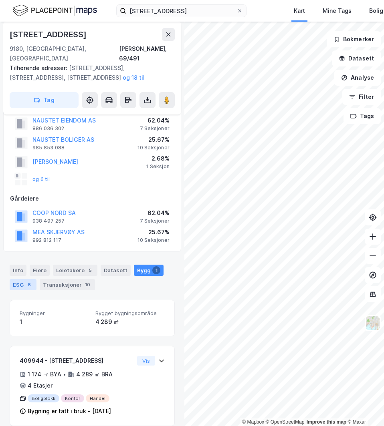
click at [10, 279] on div "ESG 6" at bounding box center [23, 284] width 27 height 11
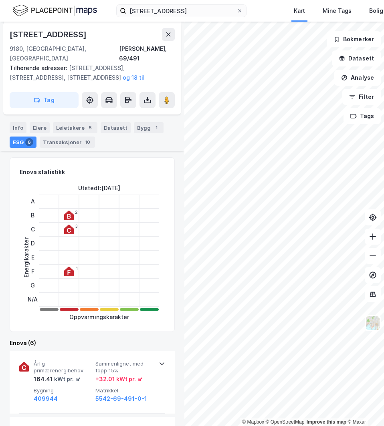
scroll to position [240, 0]
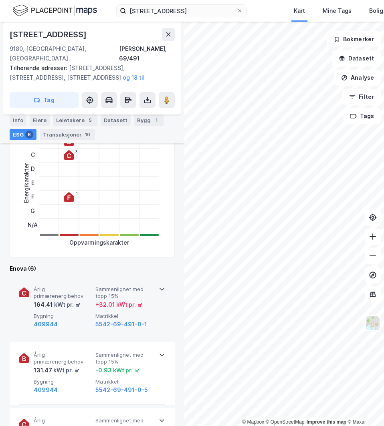
click at [159, 287] on div "Årlig primærenergibehov 164.41 kWt pr. ㎡ Sammenlignet med [PERSON_NAME] 15% + 3…" at bounding box center [92, 308] width 146 height 63
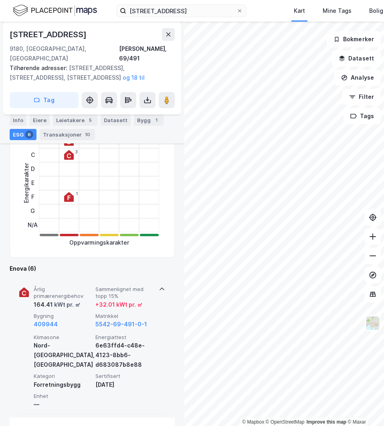
click at [159, 287] on div "Årlig primærenergibehov 164.41 kWt pr. ㎡ Sammenlignet med [PERSON_NAME] 15% + 3…" at bounding box center [92, 346] width 146 height 138
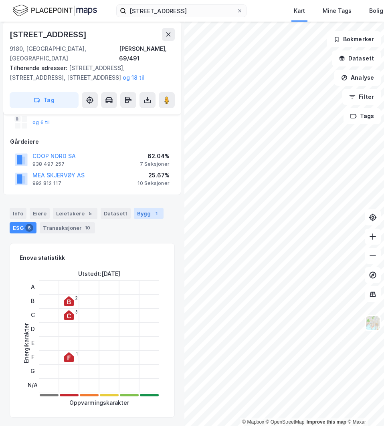
click at [144, 208] on div "Bygg 1" at bounding box center [149, 213] width 30 height 11
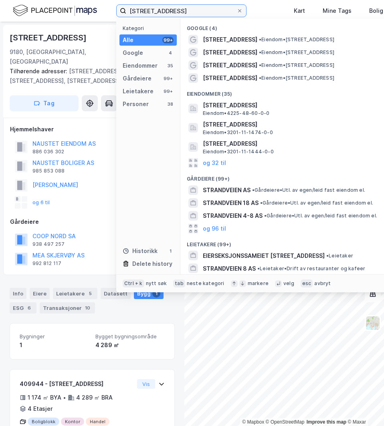
click at [193, 8] on input "[STREET_ADDRESS]" at bounding box center [181, 11] width 110 height 12
click at [192, 8] on input "[STREET_ADDRESS]" at bounding box center [181, 11] width 110 height 12
paste input "Extra Norkjosbotn"
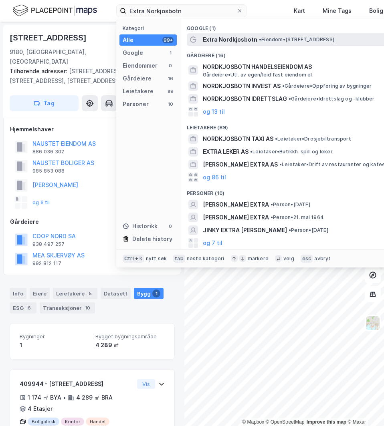
click at [228, 40] on span "Extra Nordkjosbotn" at bounding box center [230, 40] width 54 height 10
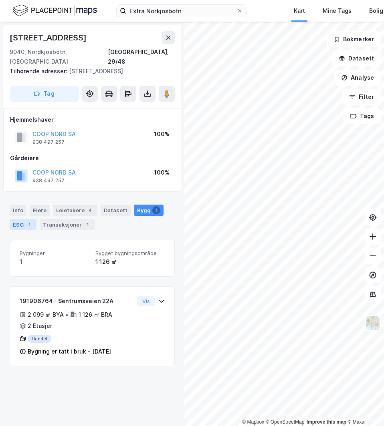
click at [24, 219] on div "ESG 1" at bounding box center [23, 224] width 27 height 11
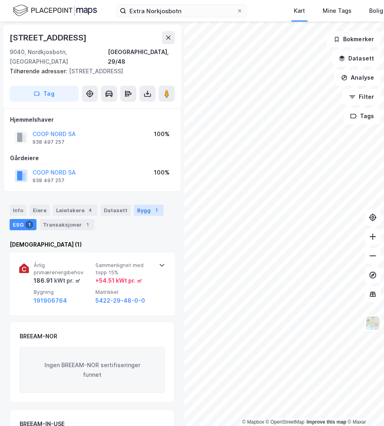
click at [143, 205] on div "Bygg 1" at bounding box center [149, 210] width 30 height 11
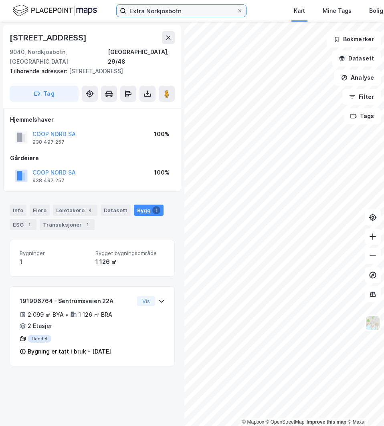
click at [186, 13] on input "Extra Norkjosbotn" at bounding box center [181, 11] width 110 height 12
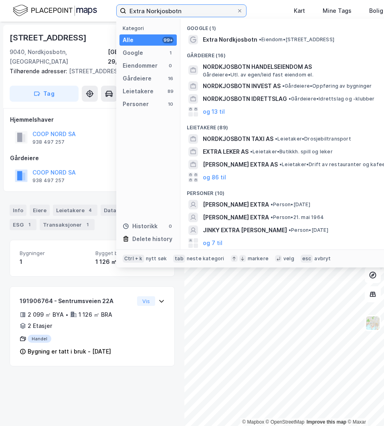
click at [186, 13] on input "Extra Norkjosbotn" at bounding box center [181, 11] width 110 height 12
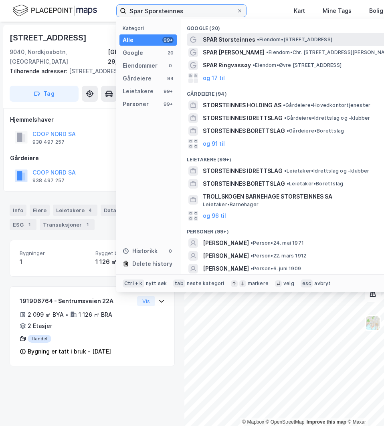
type input "Spar Sporsteinnes"
click at [257, 38] on span "•" at bounding box center [258, 39] width 2 height 6
